Goal: Information Seeking & Learning: Learn about a topic

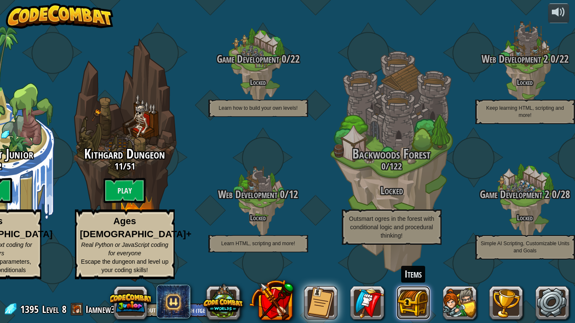
click at [409, 311] on button at bounding box center [414, 303] width 34 height 34
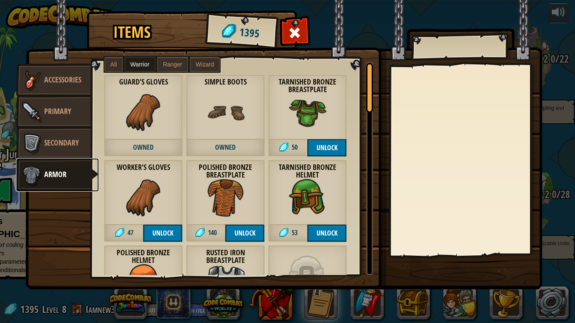
click at [28, 174] on img at bounding box center [31, 175] width 25 height 25
click at [58, 171] on span "Armor" at bounding box center [55, 174] width 22 height 11
click at [65, 102] on link "Primary" at bounding box center [53, 112] width 75 height 34
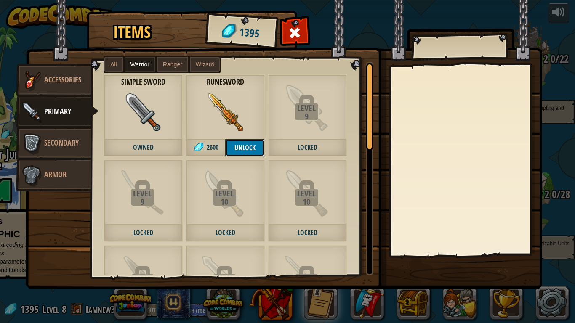
click at [239, 151] on button "Unlock" at bounding box center [244, 147] width 39 height 17
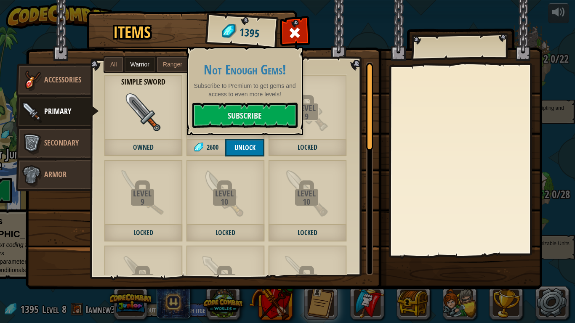
click at [305, 62] on div "Crude Crossbow 100 Ranger Enchanted Stick 100 Wizard Simple Sword Owned Simple …" at bounding box center [232, 169] width 282 height 214
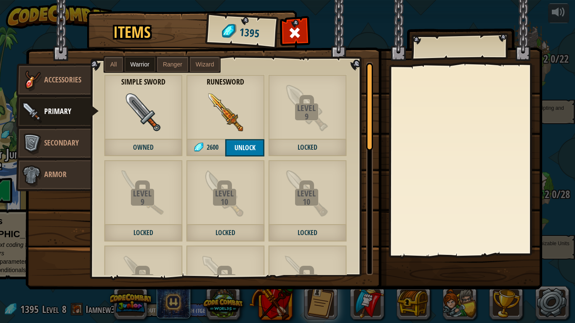
click at [201, 67] on span "Wizard" at bounding box center [205, 64] width 19 height 7
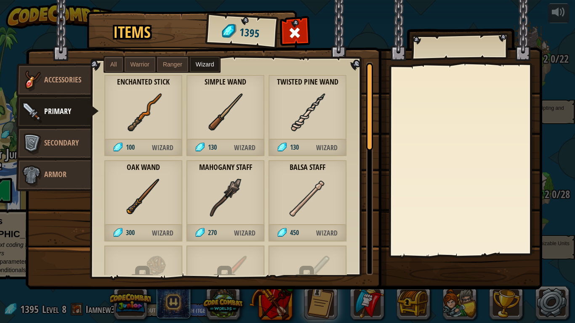
click at [280, 32] on img at bounding box center [284, 137] width 517 height 306
click at [292, 33] on span at bounding box center [294, 32] width 13 height 13
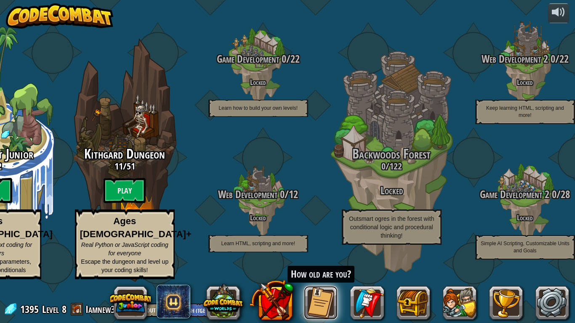
click at [324, 310] on button at bounding box center [321, 303] width 34 height 34
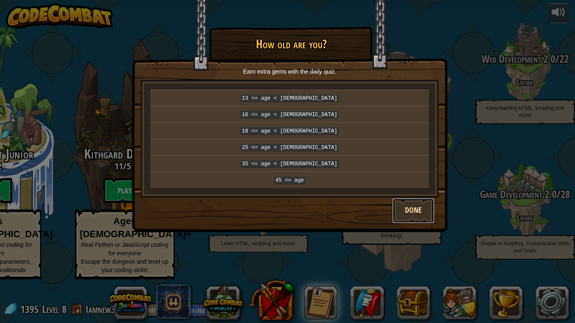
click at [402, 206] on button "Done" at bounding box center [413, 210] width 42 height 25
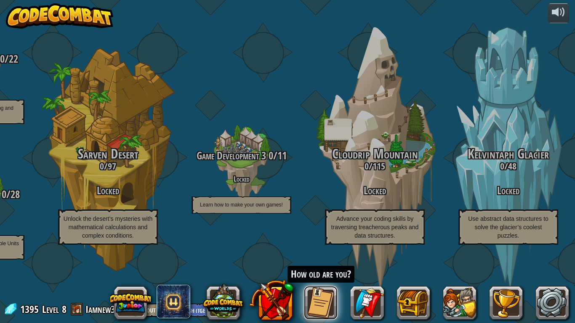
click at [323, 307] on button at bounding box center [321, 303] width 34 height 34
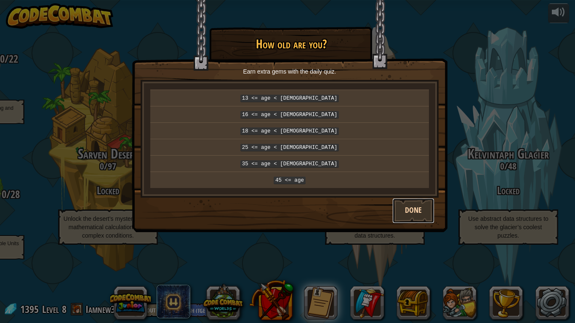
click at [410, 217] on button "Done" at bounding box center [413, 210] width 42 height 25
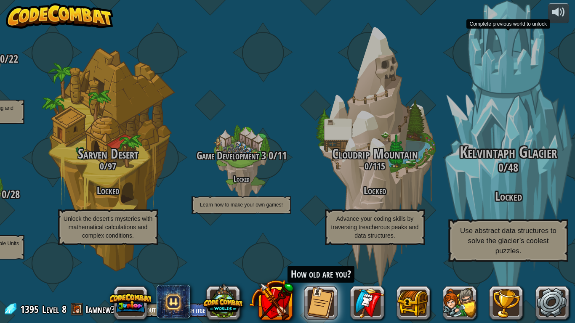
click at [547, 195] on div "Kelvintaph Glacier 0 / 48 Locked Use abstract data structures to solve the glac…" at bounding box center [508, 203] width 160 height 118
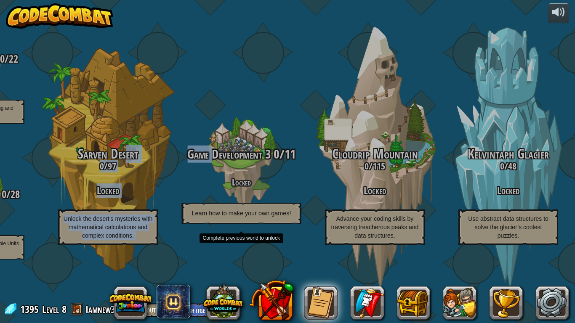
drag, startPoint x: 128, startPoint y: 165, endPoint x: 213, endPoint y: 170, distance: 84.8
click at [177, 123] on div "Game Development 3 0 / 11 Locked Learn how to make your own games!" at bounding box center [241, 163] width 160 height 160
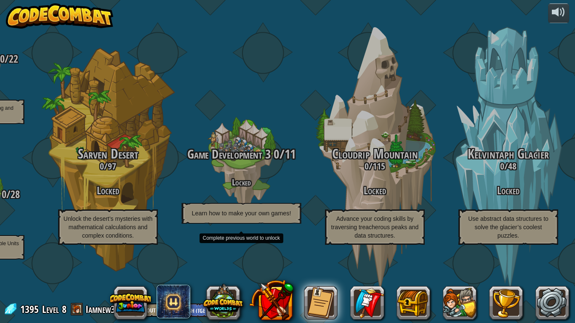
drag, startPoint x: 177, startPoint y: 123, endPoint x: 202, endPoint y: 126, distance: 25.0
click at [202, 126] on div "Game Development 3 0 / 11 Locked Learn how to make your own games!" at bounding box center [241, 163] width 160 height 160
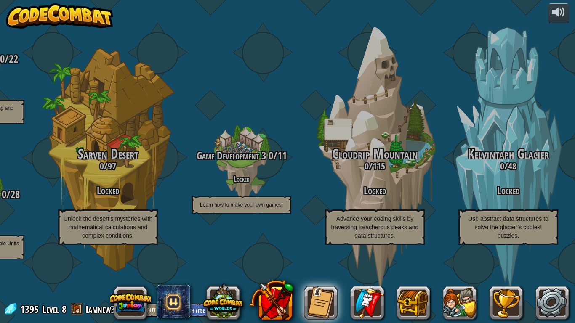
drag, startPoint x: 203, startPoint y: 59, endPoint x: 259, endPoint y: 59, distance: 56.4
click at [259, 59] on div "Game Development 3 0 / 11 Locked Learn how to make your own games!" at bounding box center [242, 133] width 134 height 267
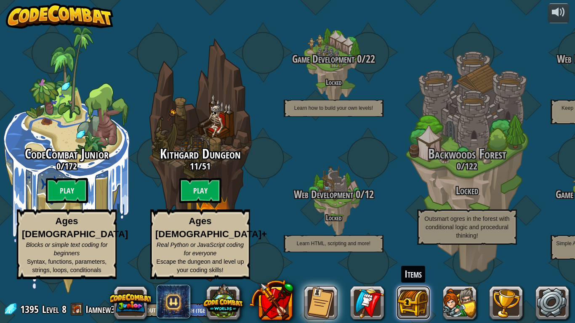
click at [418, 304] on button at bounding box center [414, 303] width 34 height 34
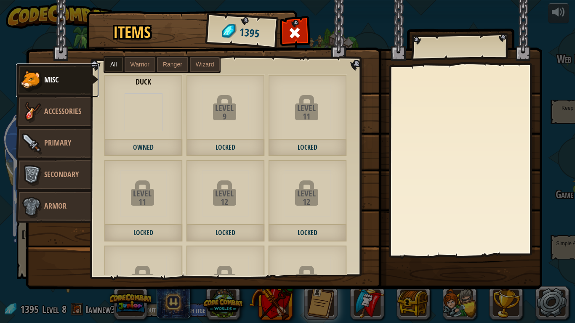
click at [79, 85] on link "Misc" at bounding box center [57, 81] width 83 height 34
click at [123, 107] on div "Duck Owned" at bounding box center [143, 116] width 79 height 82
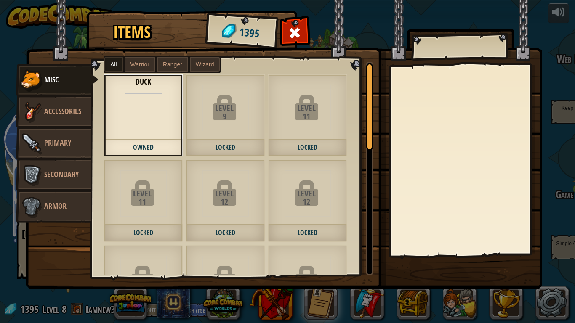
click at [239, 118] on div "9" at bounding box center [224, 116] width 77 height 8
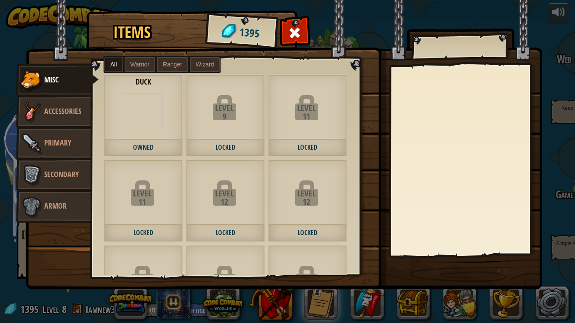
click at [166, 63] on span "Ranger" at bounding box center [172, 64] width 19 height 7
click at [69, 101] on link "Accessories" at bounding box center [53, 112] width 75 height 34
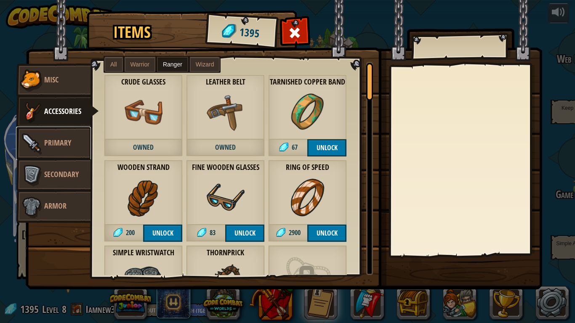
click at [56, 145] on span "Primary" at bounding box center [57, 143] width 27 height 11
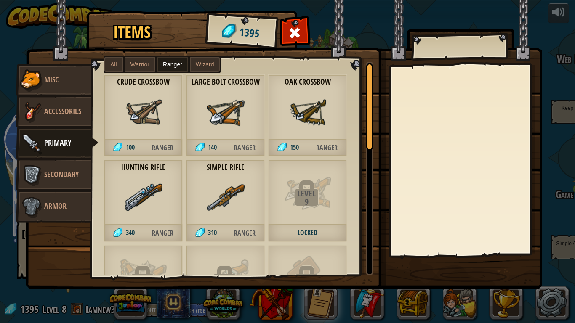
click at [248, 190] on div "Simple Rifle 310 Ranger" at bounding box center [225, 201] width 79 height 82
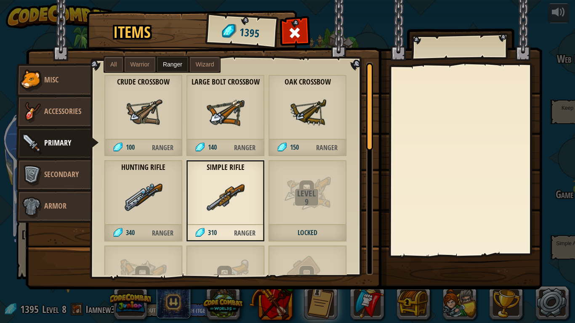
click at [179, 185] on div "Hunting Rifle 340 Ranger" at bounding box center [143, 201] width 79 height 82
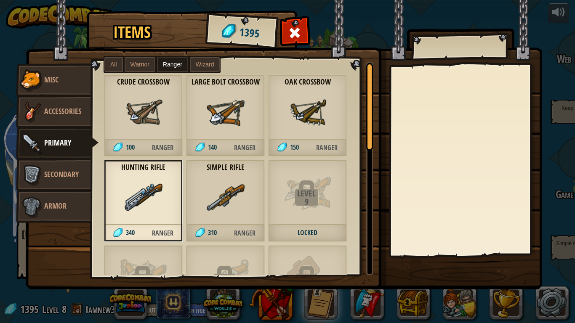
click at [447, 55] on img at bounding box center [284, 137] width 517 height 306
click at [318, 117] on img at bounding box center [308, 112] width 38 height 38
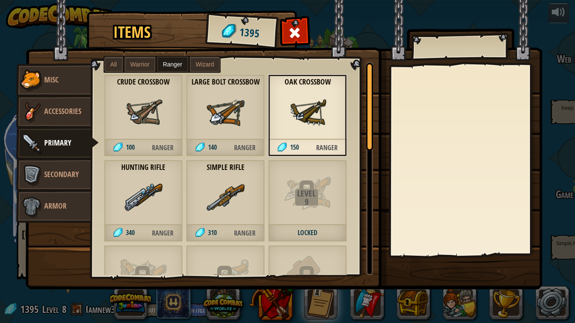
click at [118, 64] on label "All" at bounding box center [113, 64] width 19 height 15
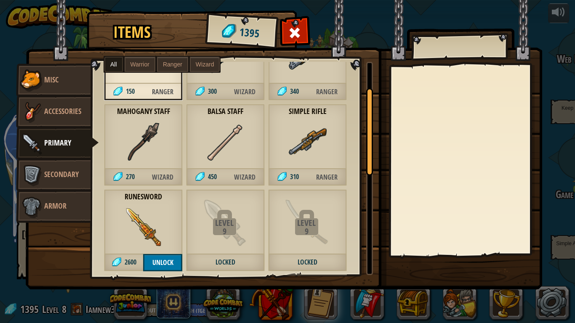
scroll to position [224, 0]
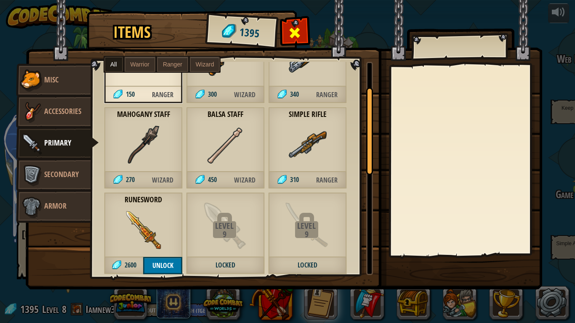
click at [300, 42] on div at bounding box center [295, 35] width 27 height 27
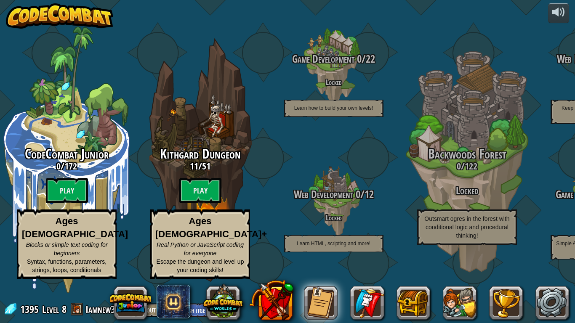
click at [66, 15] on img at bounding box center [60, 15] width 108 height 25
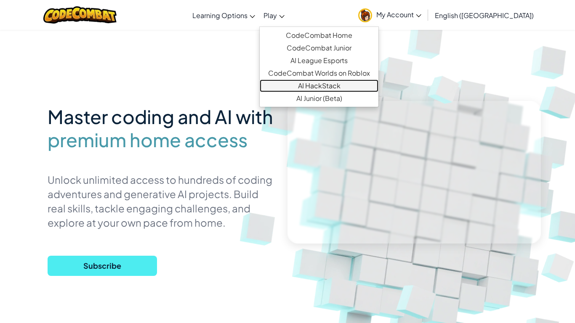
click at [370, 84] on link "AI HackStack" at bounding box center [319, 86] width 119 height 13
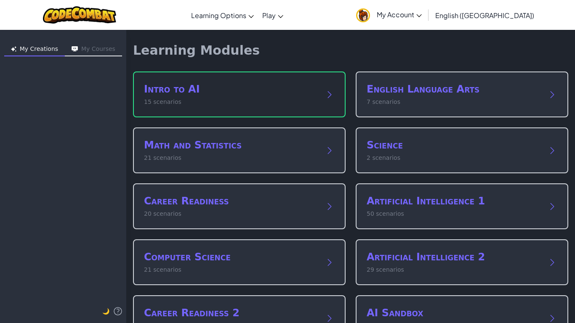
click at [314, 95] on h2 "Intro to AI" at bounding box center [231, 89] width 174 height 13
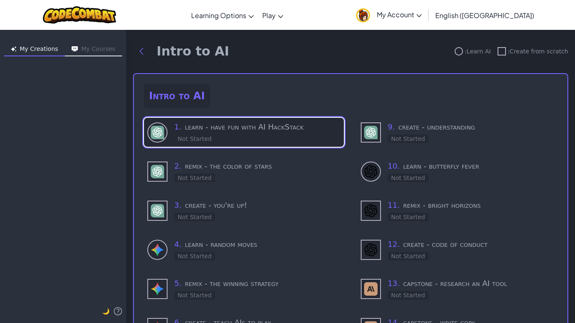
click at [292, 133] on div "1 . learn - have fun with AI HackStack Not Started" at bounding box center [257, 132] width 166 height 22
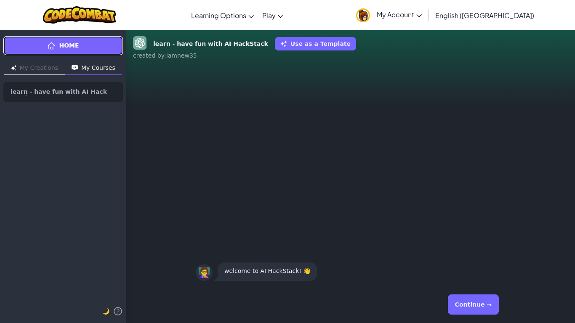
click at [73, 44] on span "Home" at bounding box center [69, 45] width 20 height 9
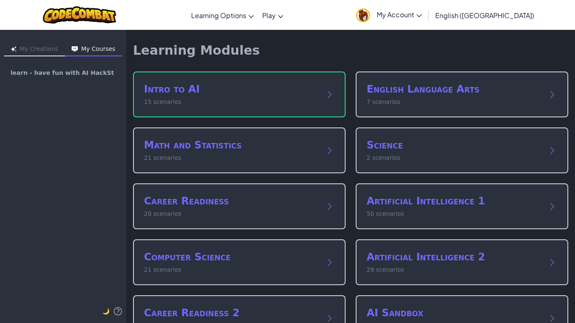
click at [30, 42] on div "My Creations My Courses learn - have fun with AI HackStack 🌙" at bounding box center [63, 176] width 126 height 294
click at [39, 47] on button "My Creations" at bounding box center [34, 49] width 61 height 13
click at [97, 44] on button "My Courses" at bounding box center [93, 49] width 57 height 13
click at [78, 11] on img at bounding box center [80, 14] width 74 height 17
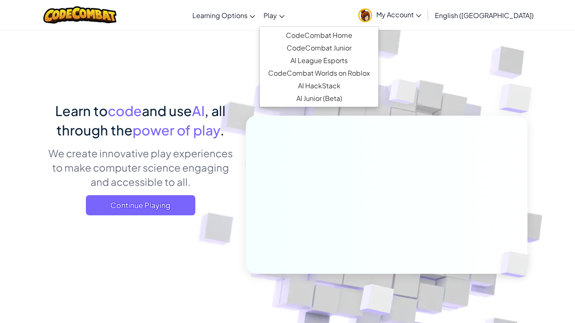
click at [277, 18] on span "Play" at bounding box center [270, 15] width 13 height 9
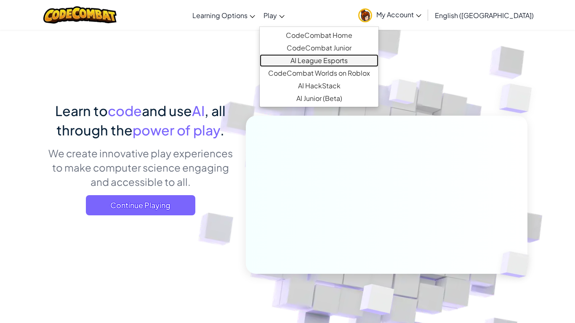
click at [356, 60] on link "AI League Esports" at bounding box center [319, 60] width 119 height 13
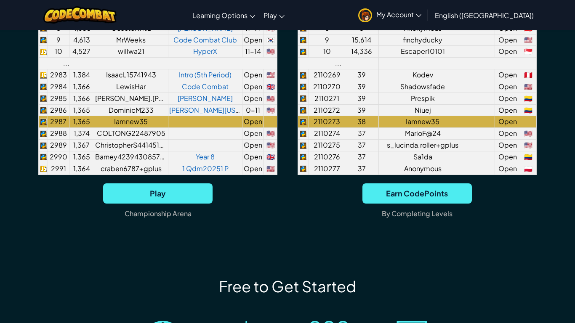
scroll to position [761, 0]
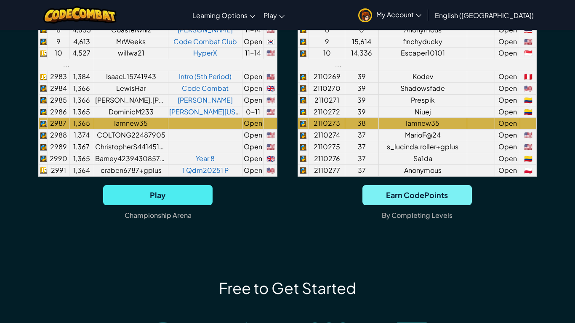
click at [413, 206] on span "Earn CodePoints" at bounding box center [417, 195] width 109 height 20
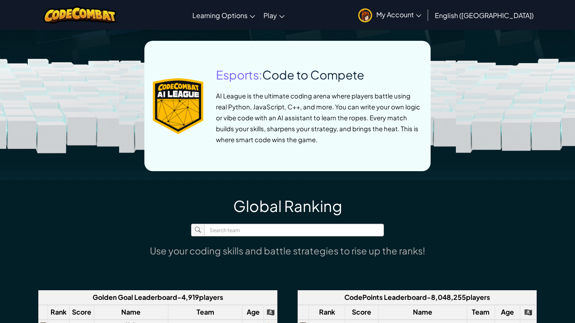
scroll to position [0, 0]
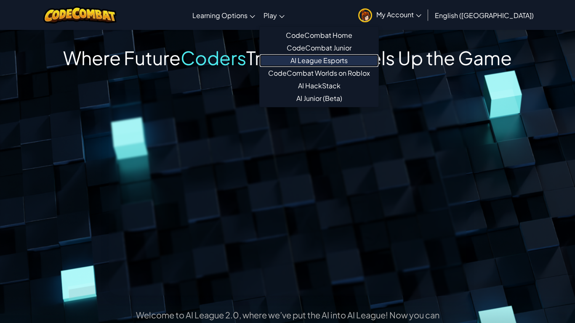
click at [365, 65] on link "AI League Esports" at bounding box center [319, 60] width 119 height 13
click at [365, 64] on link "AI League Esports" at bounding box center [319, 60] width 119 height 13
